Goal: Transaction & Acquisition: Purchase product/service

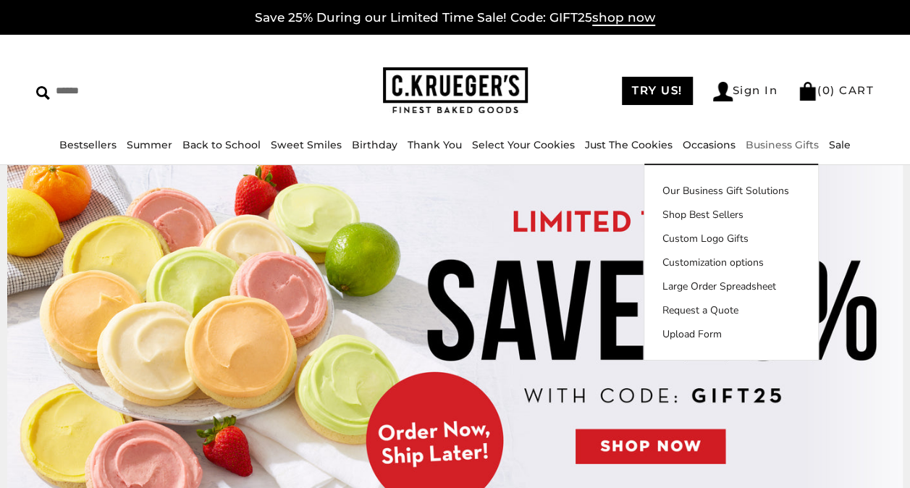
click at [789, 143] on link "Business Gifts" at bounding box center [782, 144] width 73 height 13
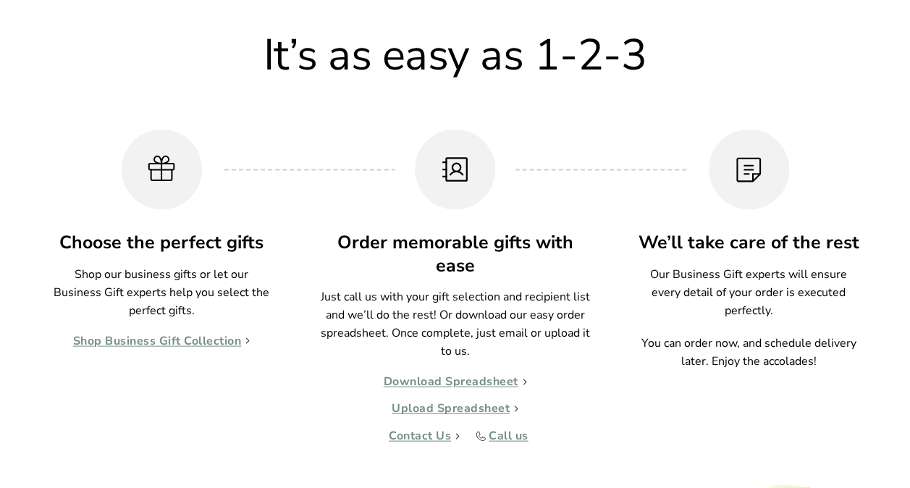
scroll to position [1361, 0]
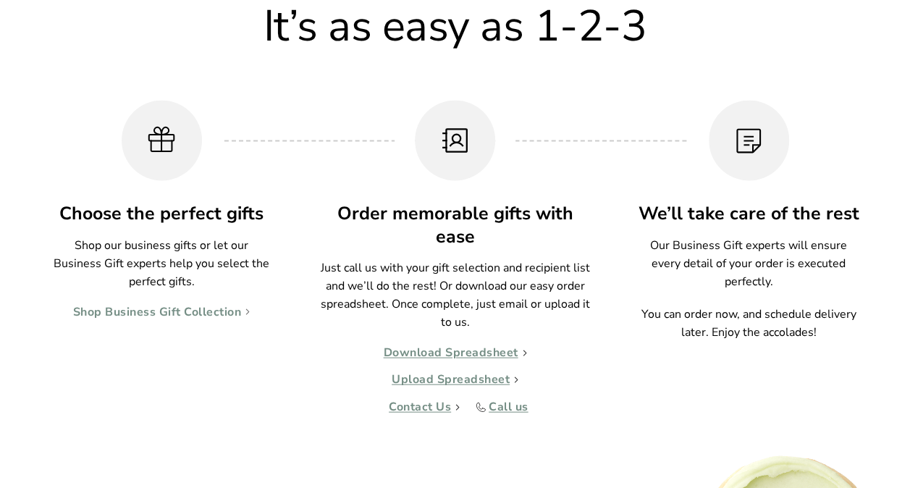
click at [162, 307] on link "Shop Business Gift Collection" at bounding box center [161, 312] width 177 height 14
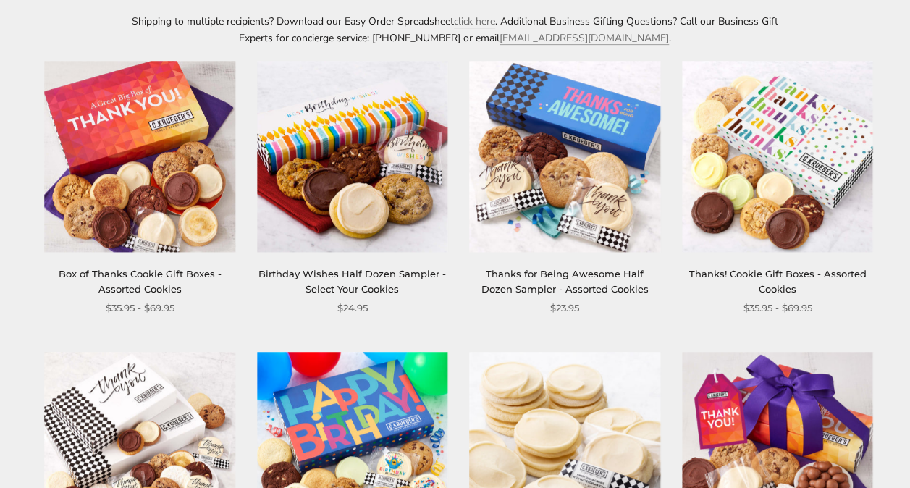
scroll to position [261, 0]
